Goal: Register for event/course

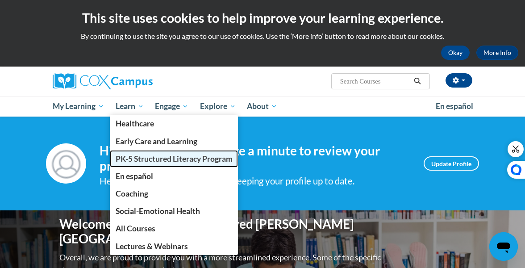
click at [163, 163] on link "PK-5 Structured Literacy Program" at bounding box center [174, 158] width 129 height 17
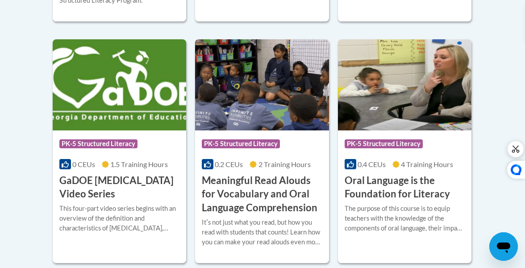
scroll to position [608, 0]
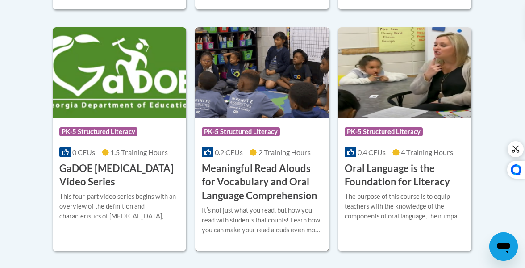
click at [216, 170] on h3 "Meaningful Read Alouds for Vocabulary and Oral Language Comprehension" at bounding box center [262, 182] width 120 height 41
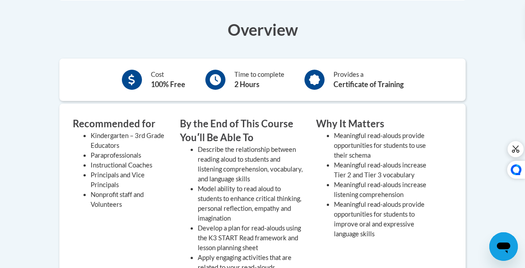
scroll to position [213, 0]
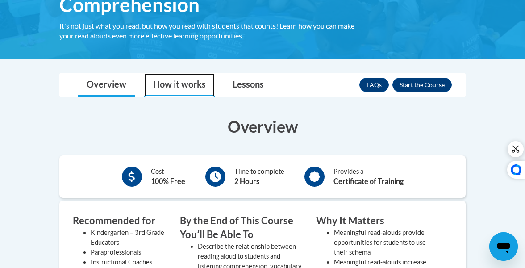
click at [170, 85] on link "How it works" at bounding box center [179, 85] width 71 height 24
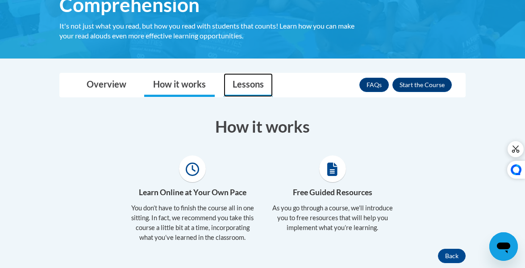
click at [239, 84] on link "Lessons" at bounding box center [248, 85] width 49 height 24
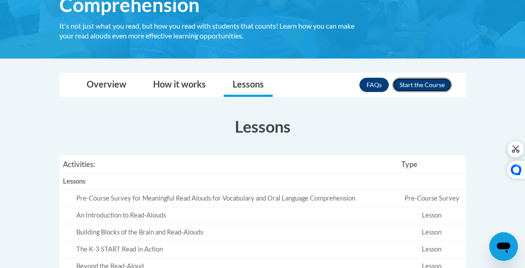
click at [421, 87] on button "Enroll" at bounding box center [421, 85] width 59 height 14
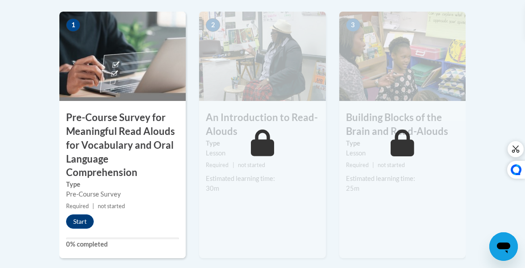
scroll to position [336, 0]
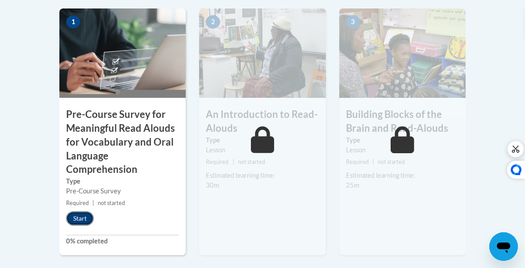
click at [83, 220] on button "Start" at bounding box center [80, 218] width 28 height 14
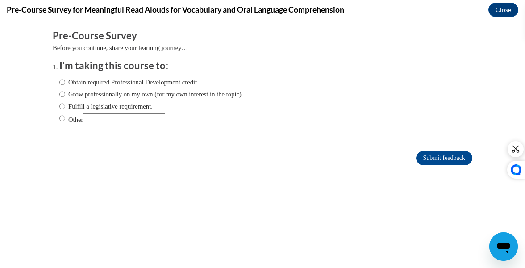
scroll to position [0, 0]
click at [106, 84] on label "Obtain required Professional Development credit." at bounding box center [128, 82] width 139 height 10
click at [65, 84] on input "Obtain required Professional Development credit." at bounding box center [62, 82] width 6 height 10
radio input "true"
click at [428, 158] on input "Submit feedback" at bounding box center [444, 158] width 56 height 14
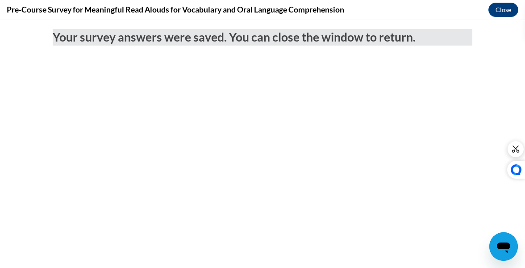
click at [274, 83] on div "Your survey answers were saved. You can close the window to return." at bounding box center [262, 61] width 433 height 83
click at [500, 11] on button "Close" at bounding box center [503, 10] width 30 height 14
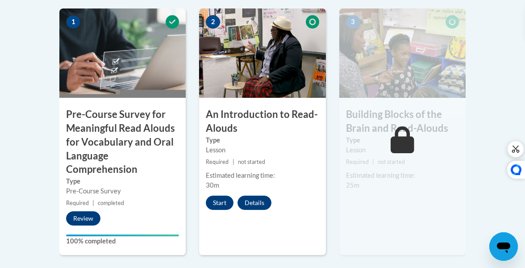
click at [18, 135] on body "This site uses cookies to help improve your learning experience. By continuing …" at bounding box center [262, 197] width 525 height 1066
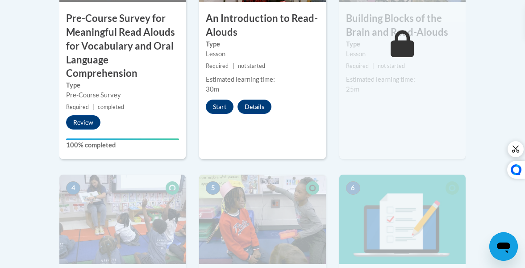
scroll to position [422, 0]
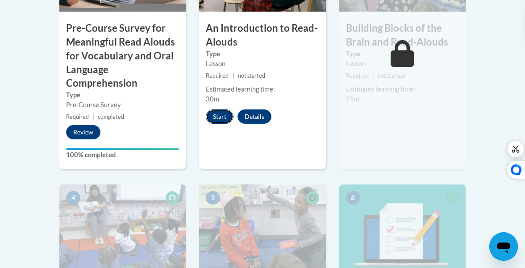
click at [218, 115] on button "Start" at bounding box center [220, 116] width 28 height 14
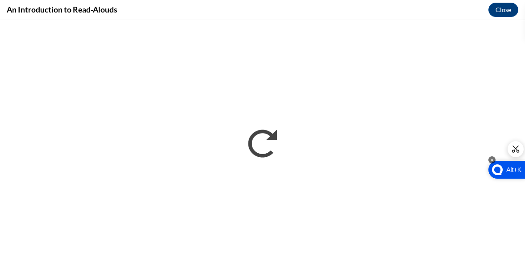
scroll to position [0, 0]
